Goal: Task Accomplishment & Management: Manage account settings

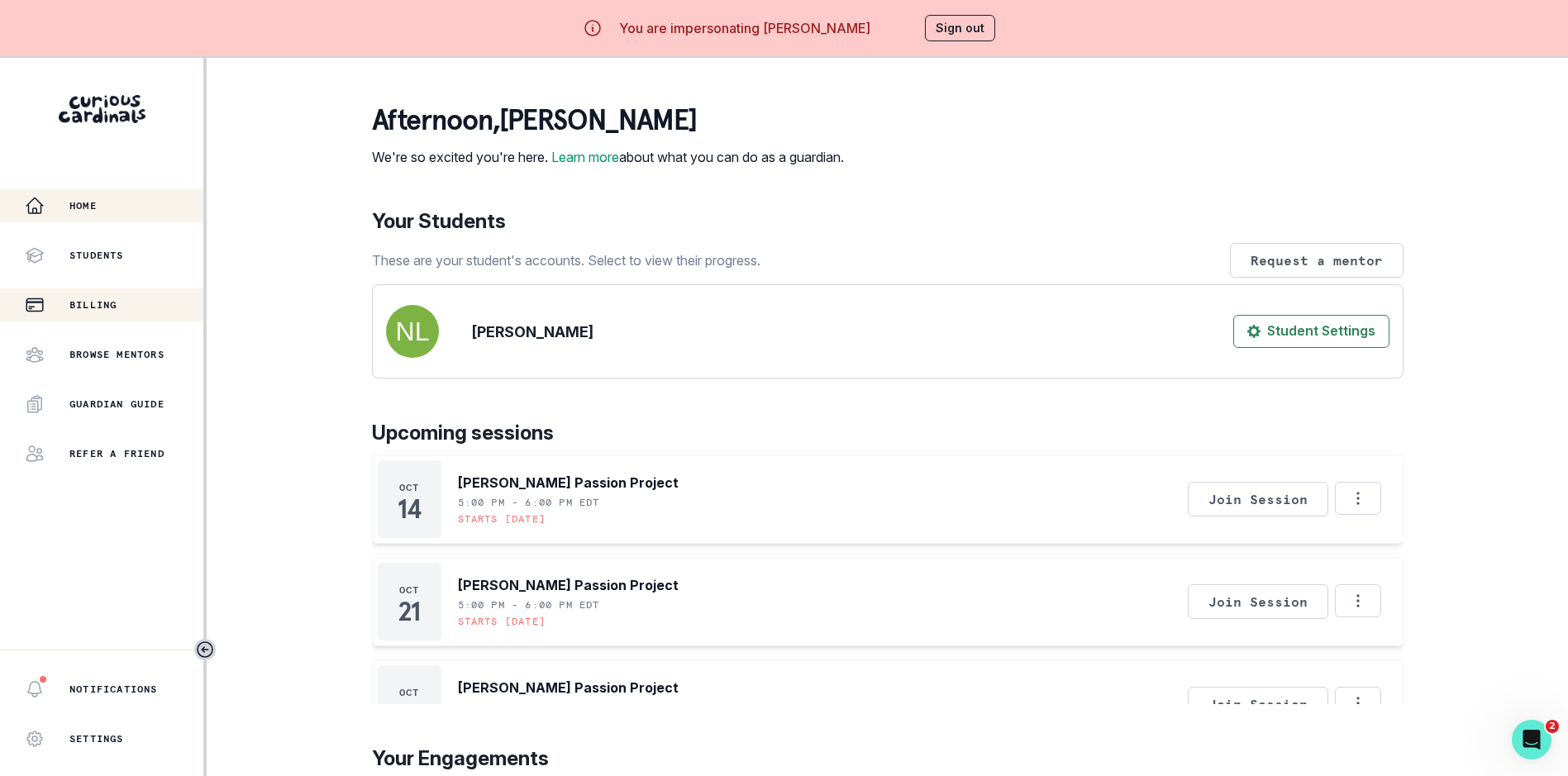
click at [117, 302] on p "Billing" at bounding box center [92, 305] width 47 height 13
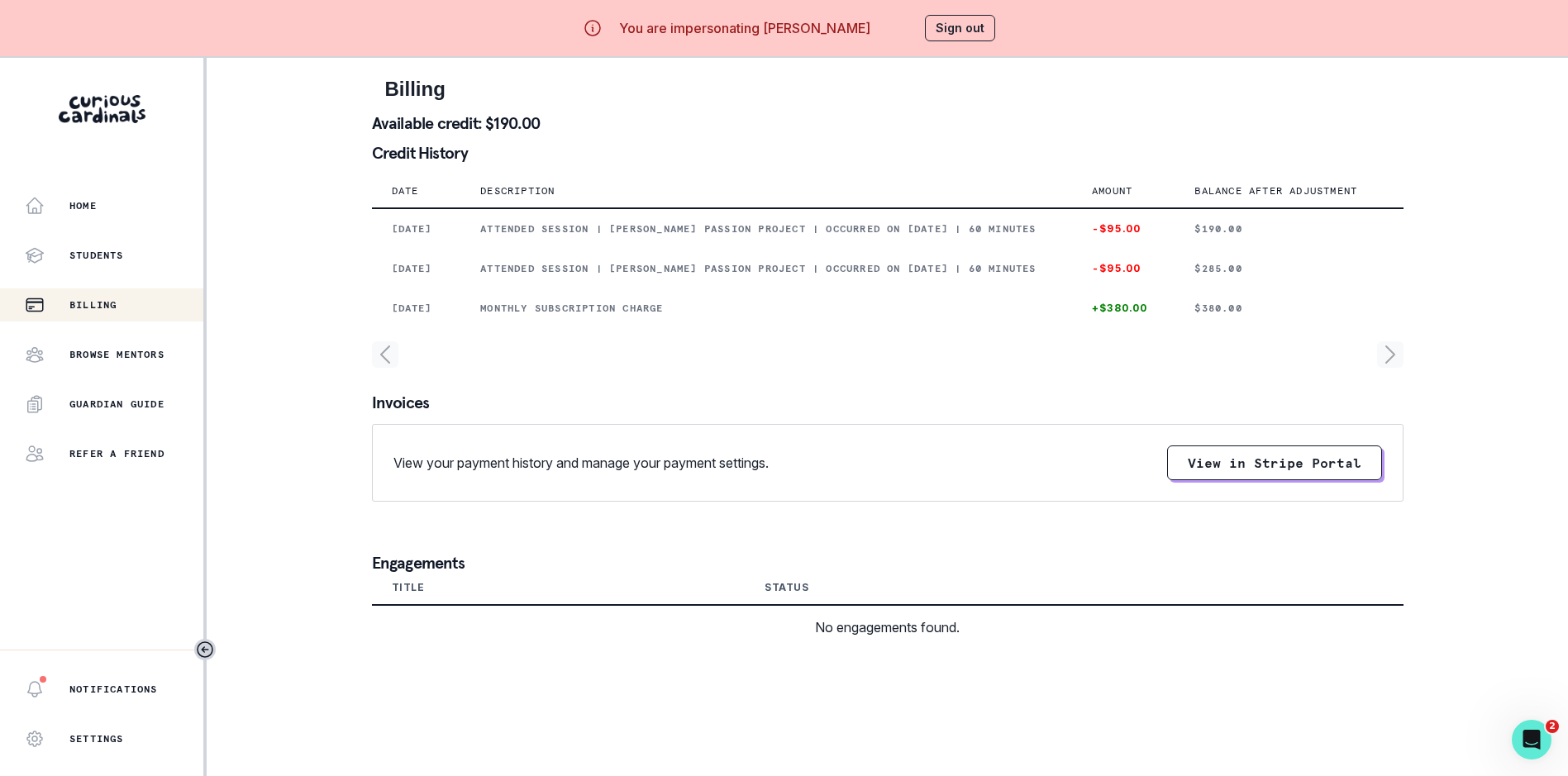
click at [986, 31] on button "Sign out" at bounding box center [960, 28] width 70 height 26
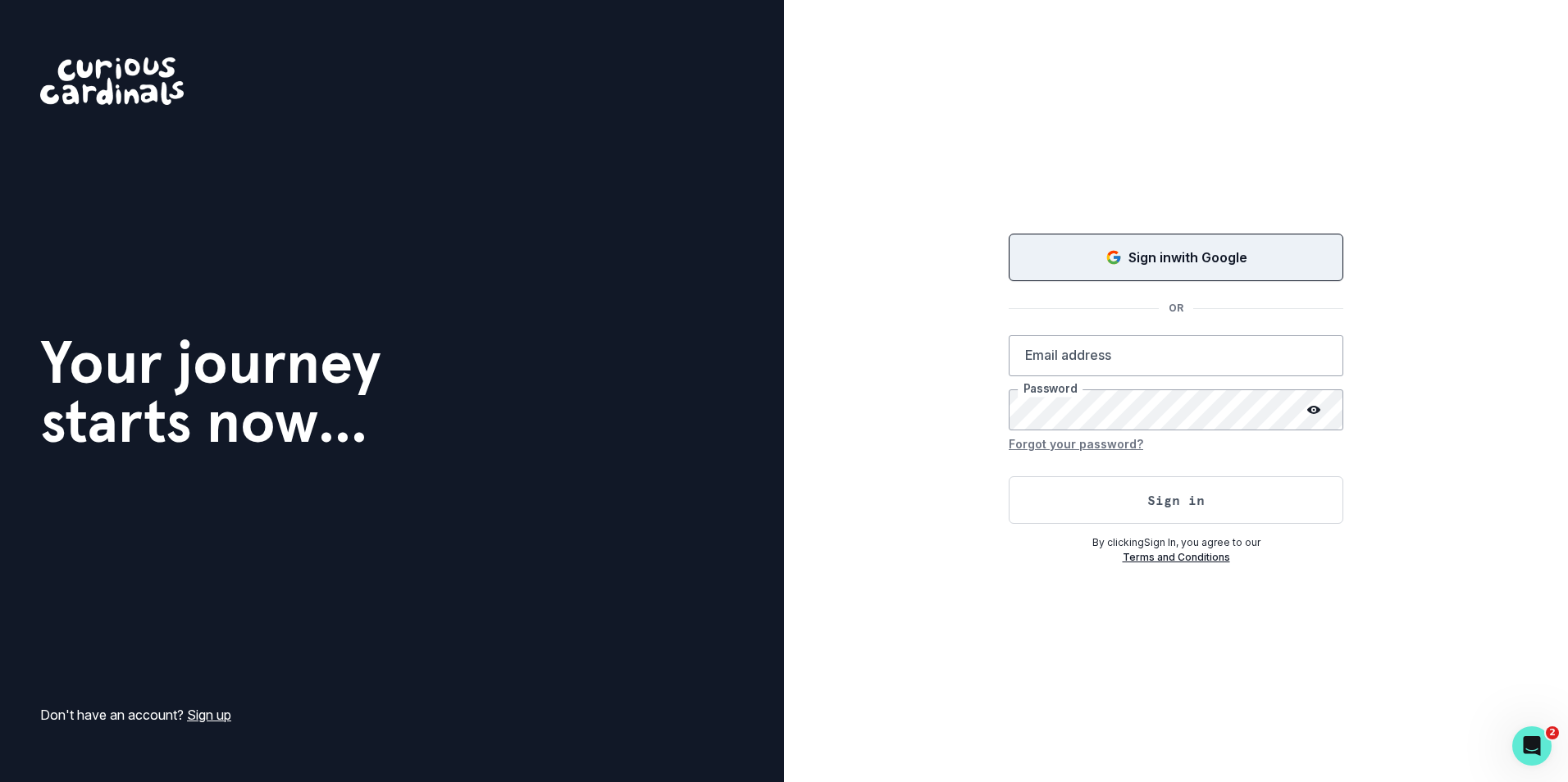
click at [1112, 260] on icon "Sign in with Google (GSuite)" at bounding box center [1113, 258] width 17 height 17
